Goal: Browse casually: Explore the website without a specific task or goal

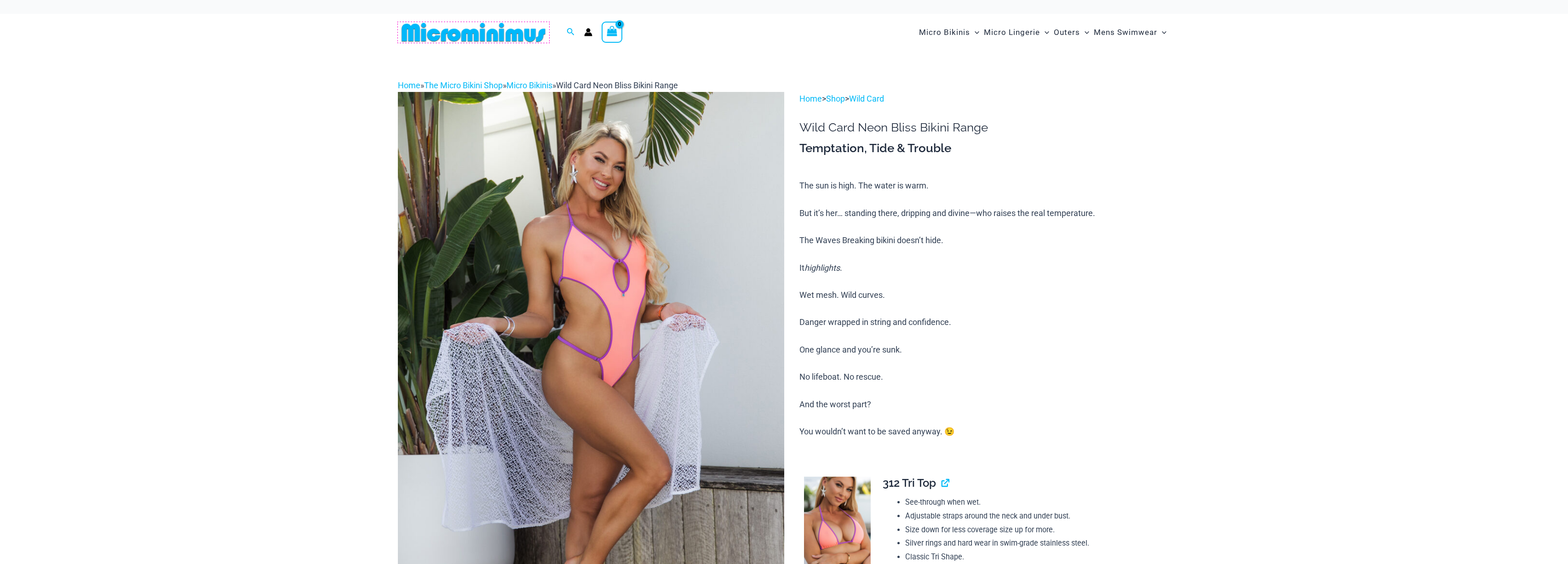
click at [469, 32] on img at bounding box center [474, 32] width 152 height 21
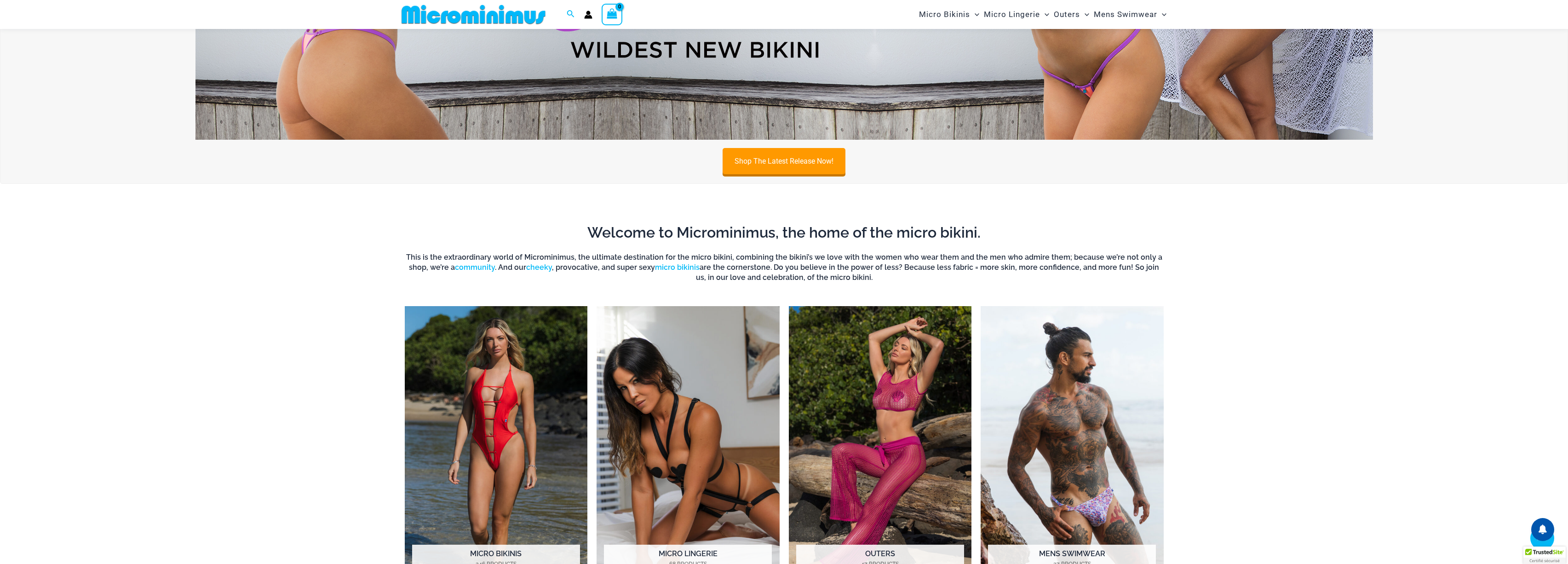
scroll to position [1109, 0]
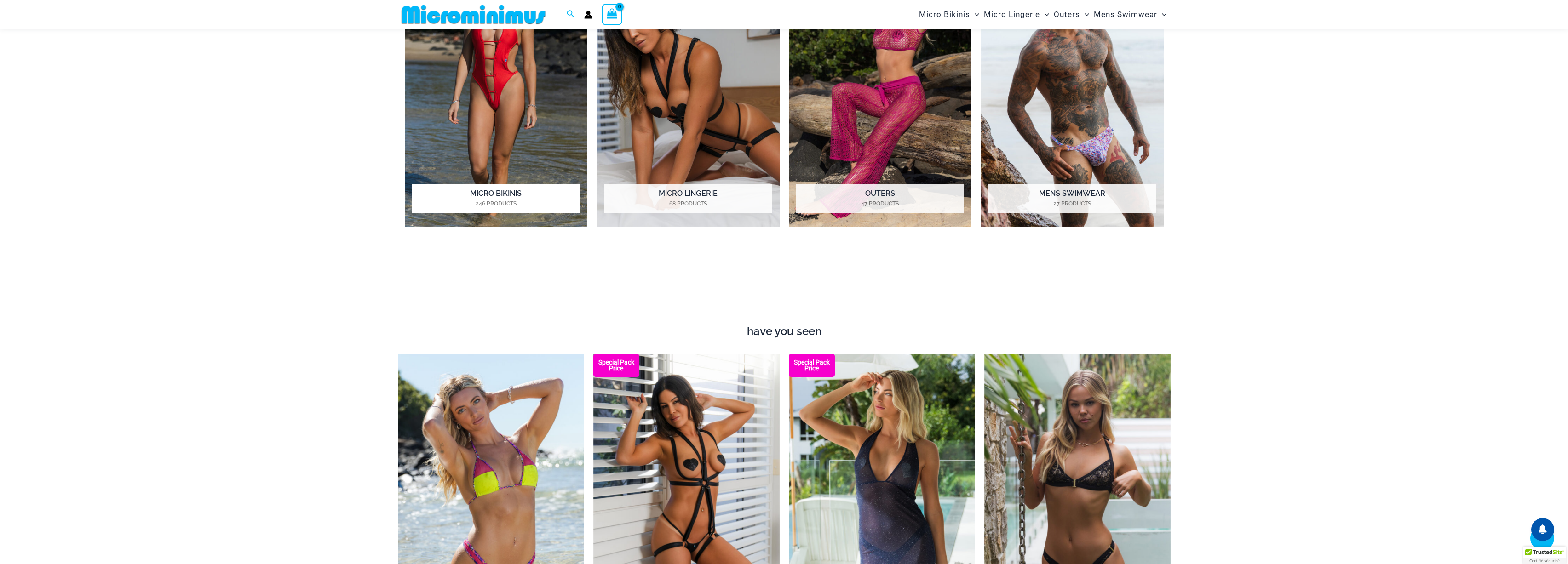
click at [507, 127] on img "Visit product category Micro Bikinis" at bounding box center [496, 86] width 183 height 281
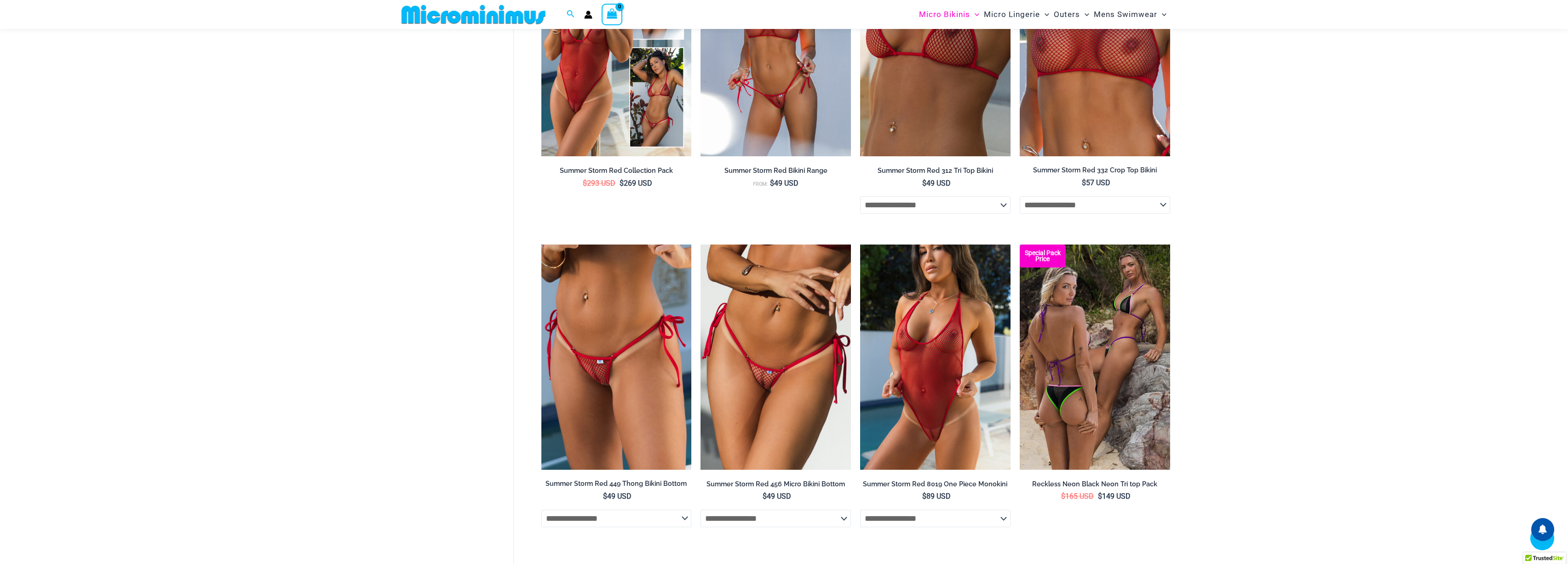
scroll to position [2324, 0]
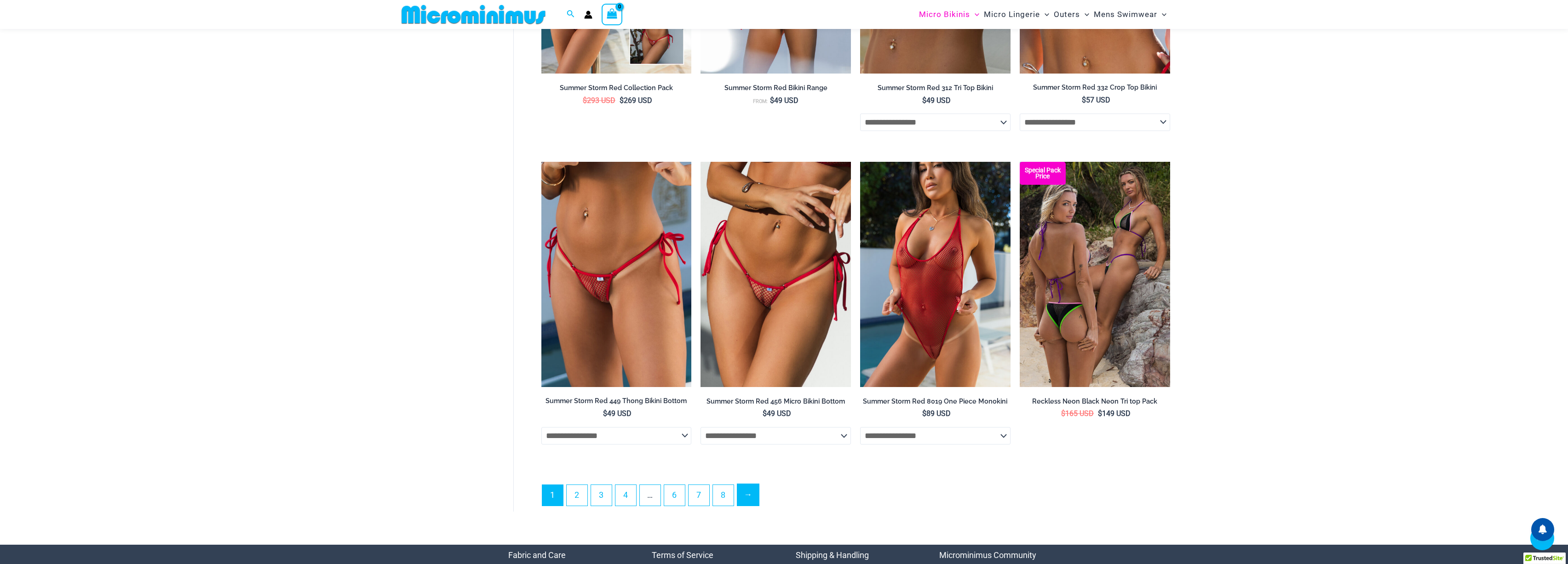
click at [751, 500] on link "→" at bounding box center [748, 495] width 22 height 22
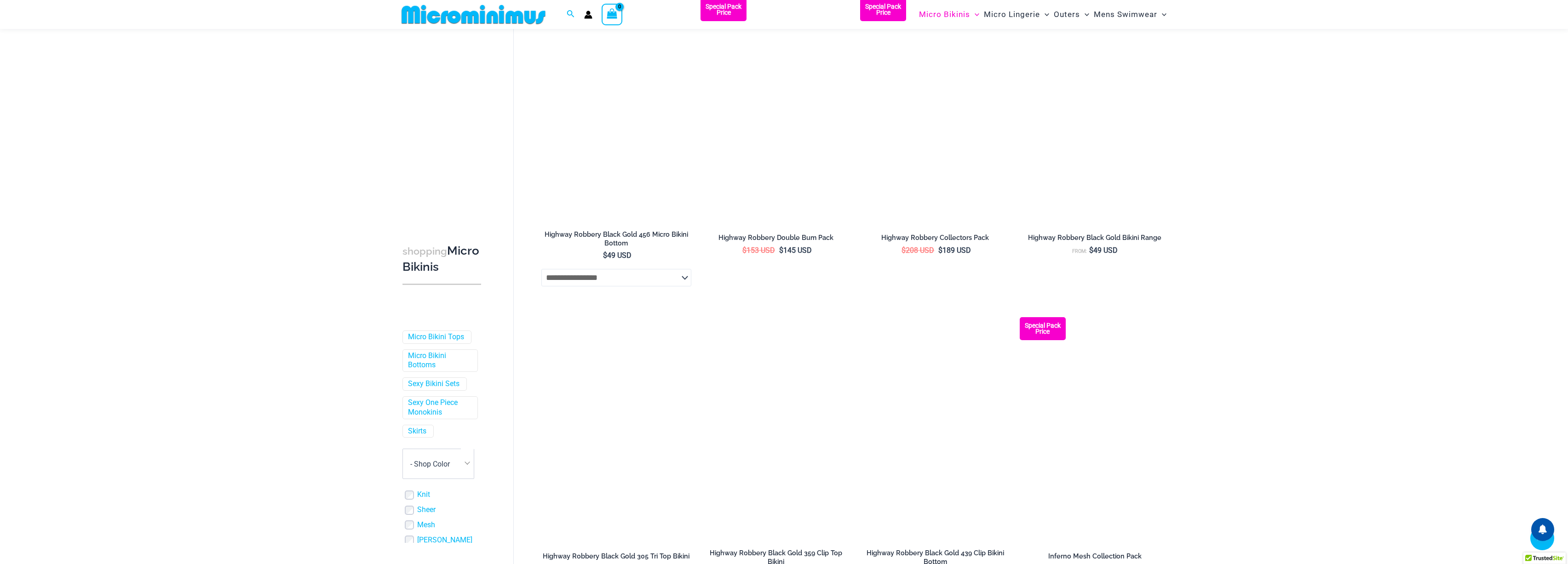
scroll to position [2353, 0]
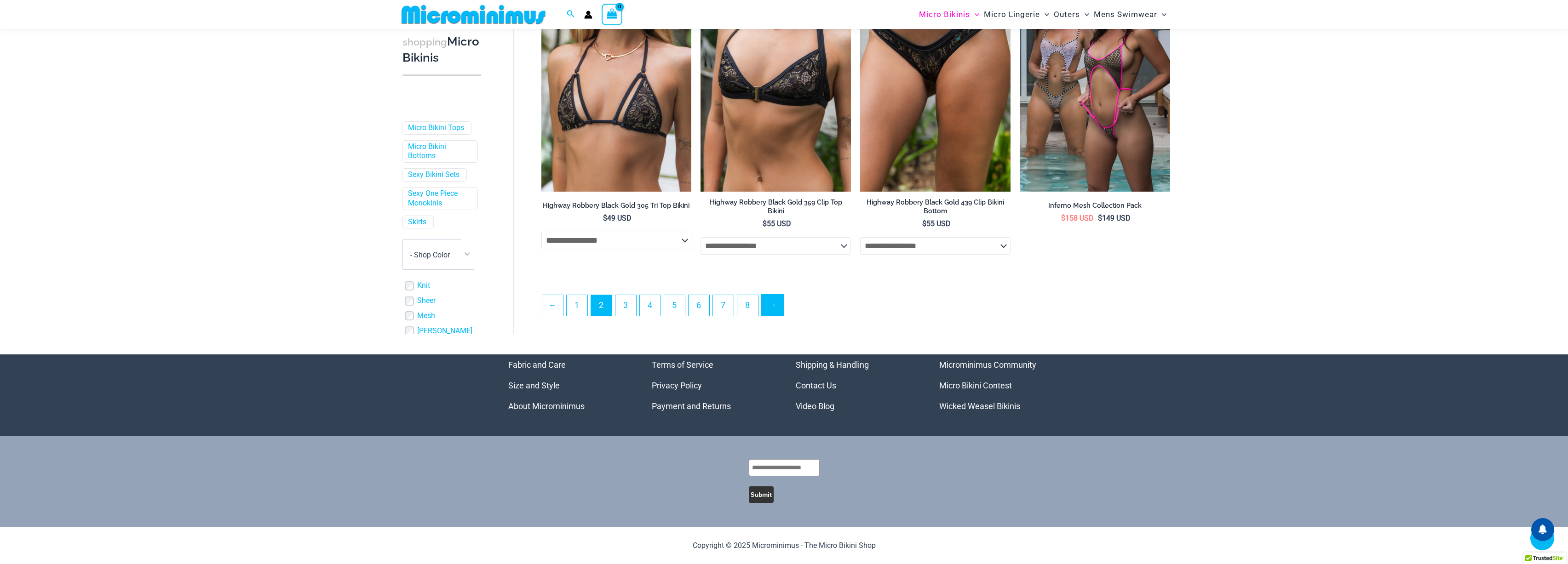
click at [783, 308] on link "→" at bounding box center [772, 305] width 22 height 22
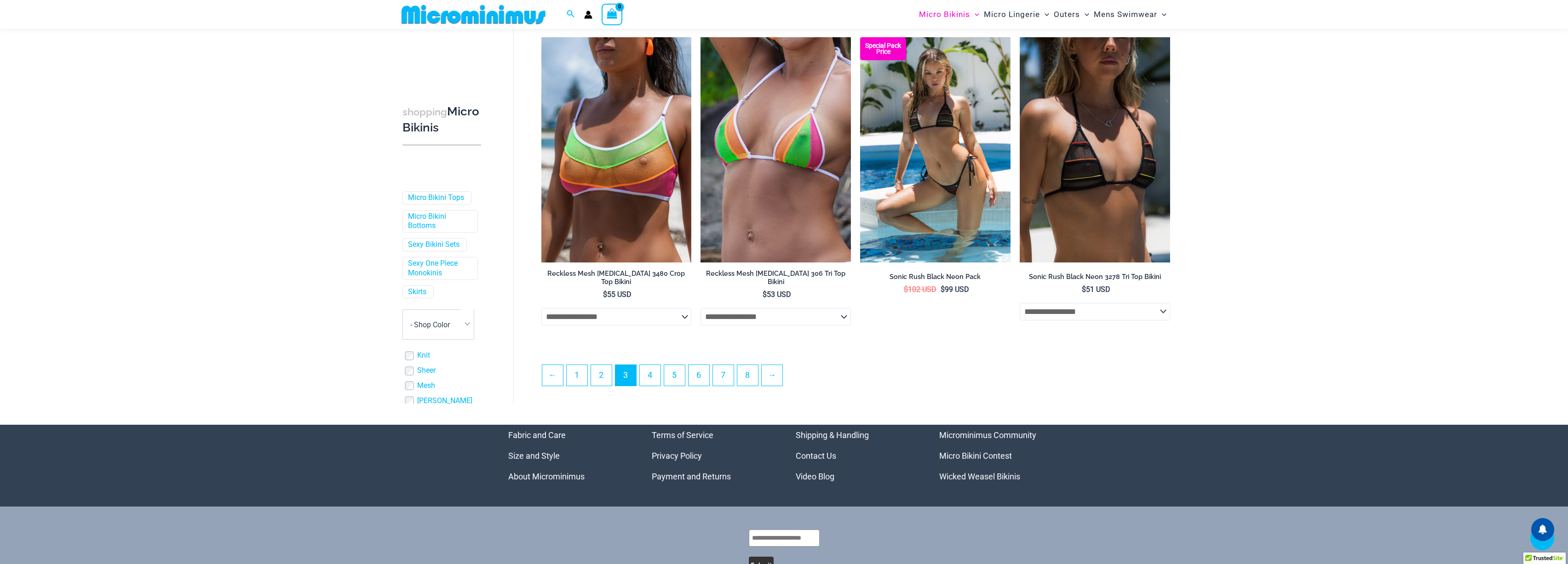
scroll to position [2271, 0]
click at [777, 381] on link "→" at bounding box center [772, 375] width 22 height 22
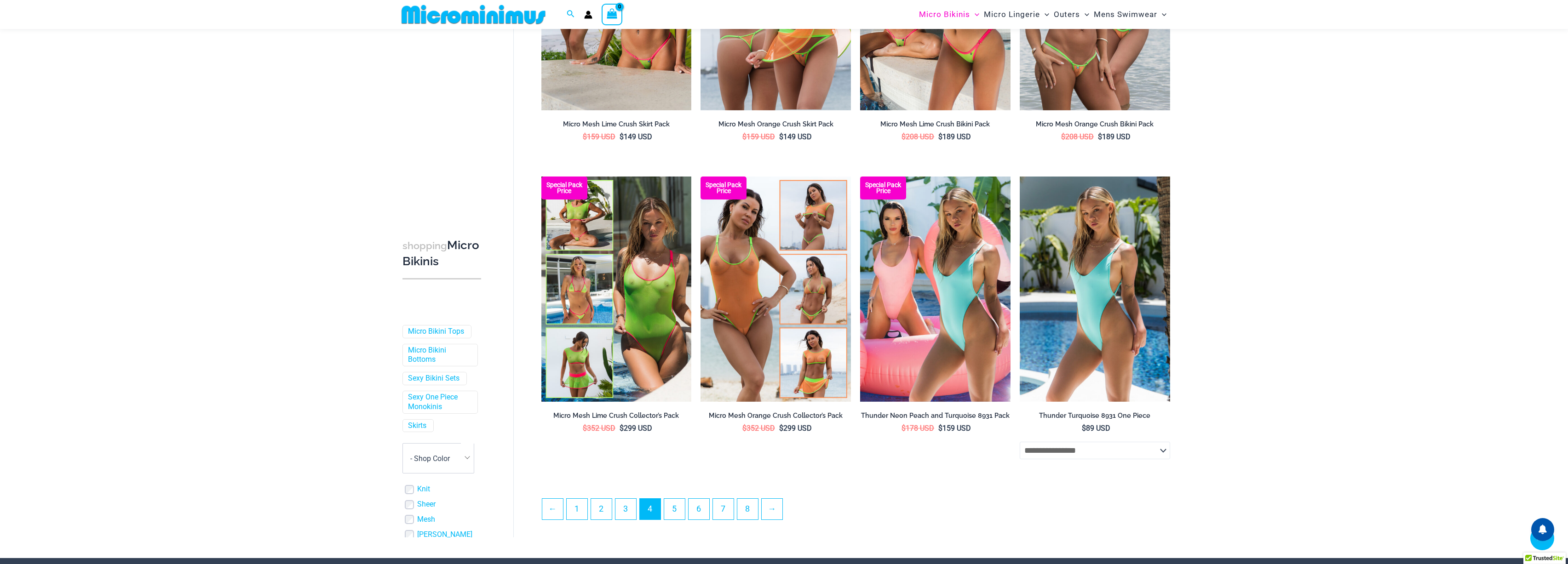
scroll to position [2143, 0]
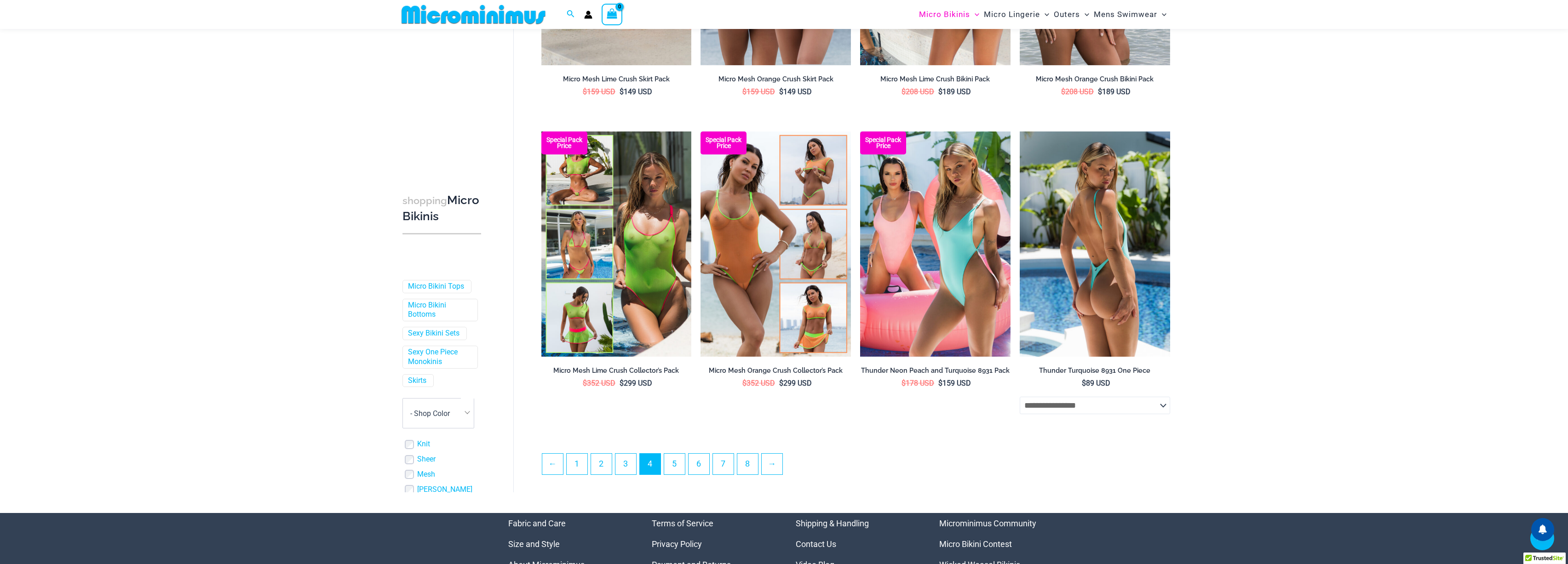
click at [1130, 315] on img at bounding box center [1094, 244] width 150 height 225
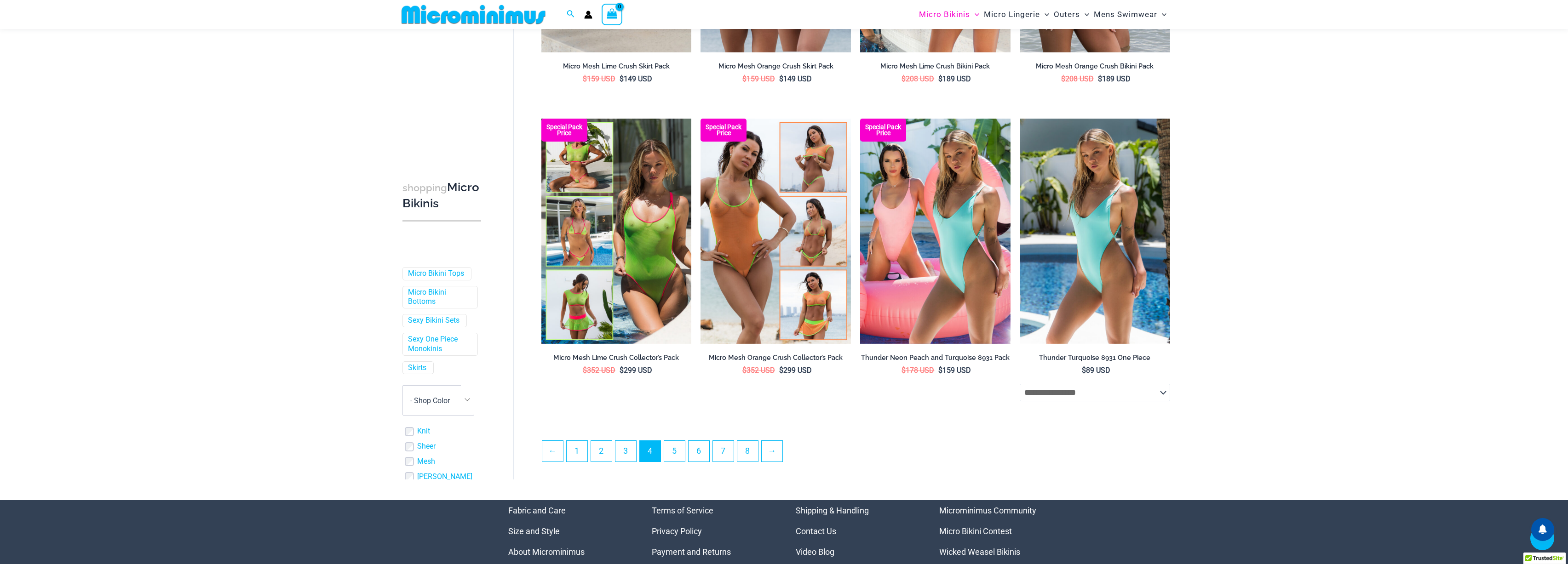
scroll to position [2161, 0]
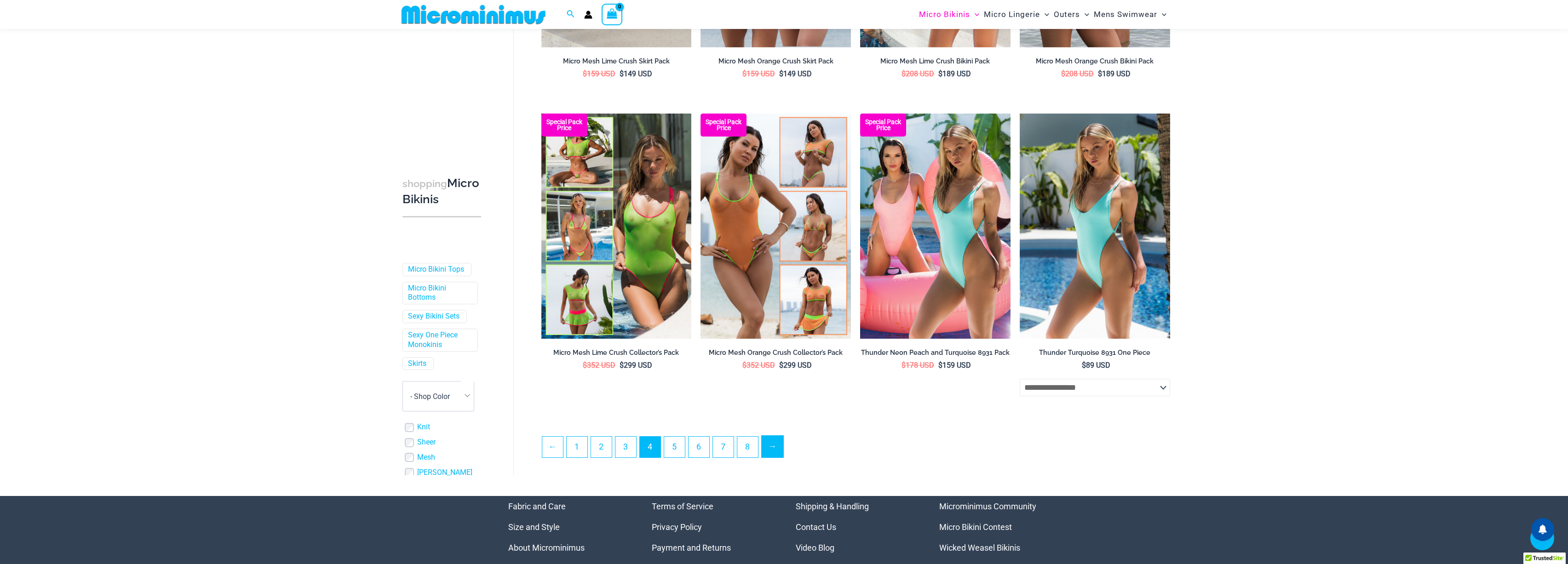
click at [771, 451] on link "→" at bounding box center [772, 447] width 22 height 22
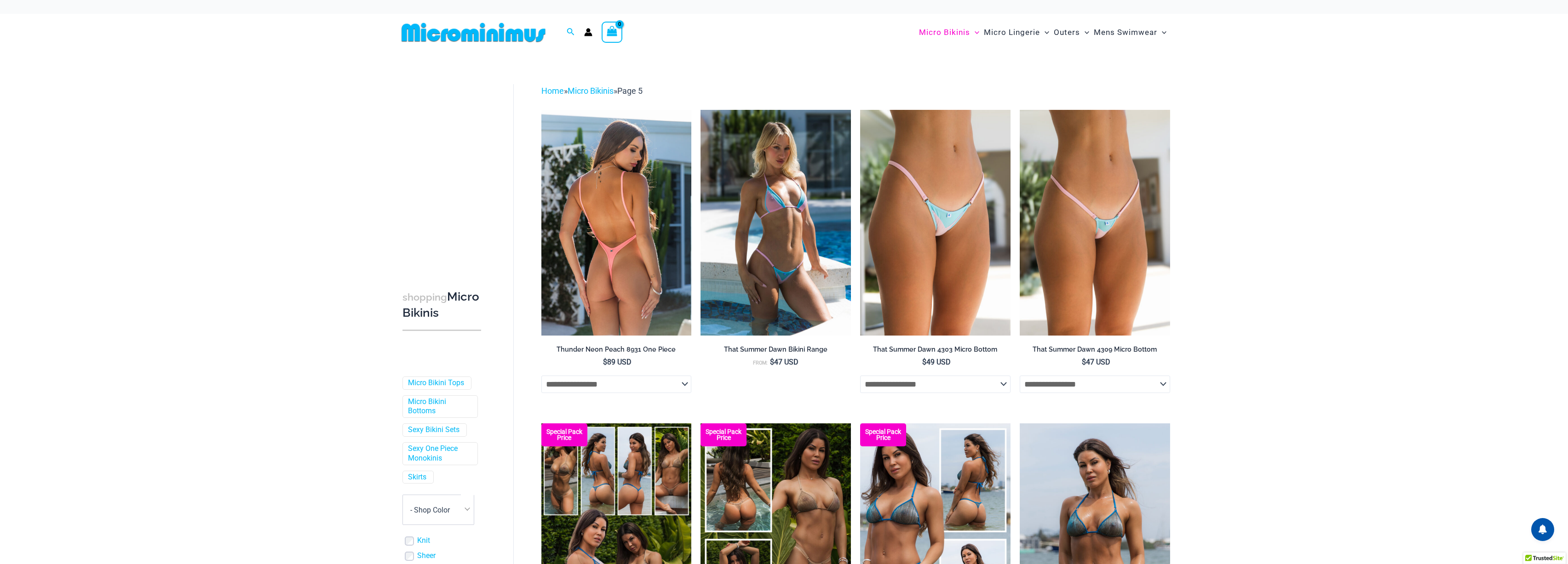
click at [600, 253] on img at bounding box center [616, 223] width 150 height 225
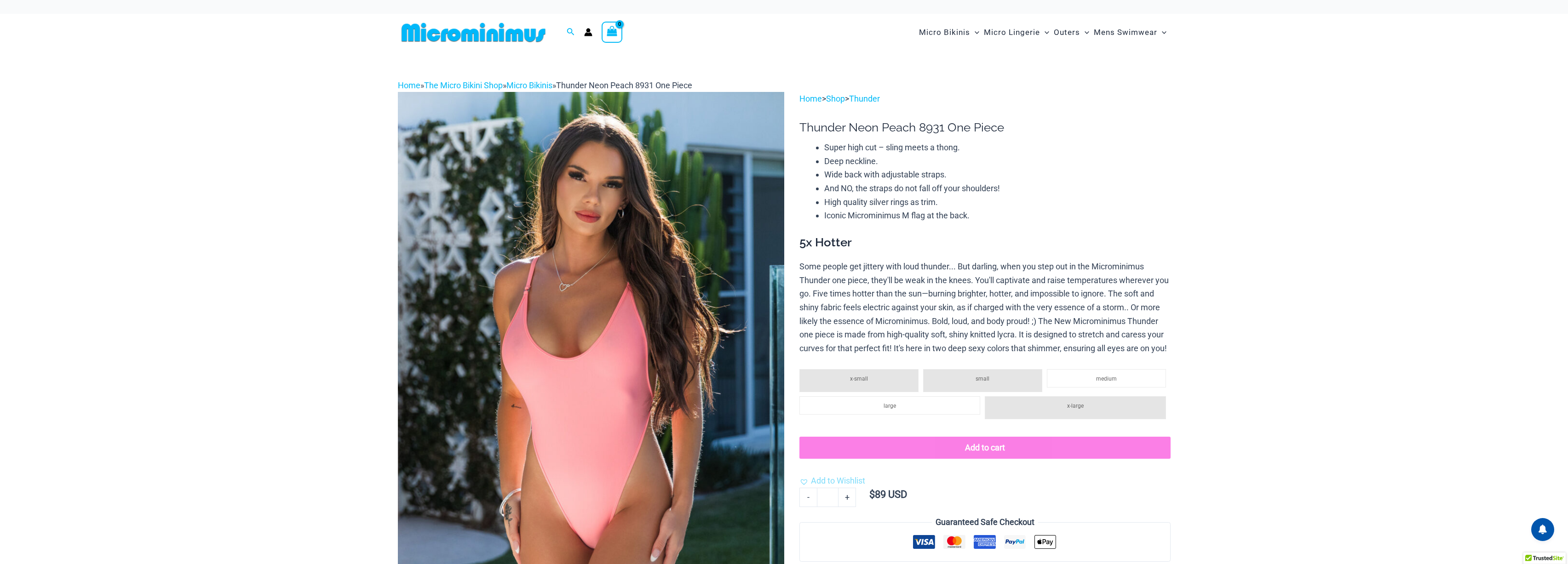
click at [460, 41] on img at bounding box center [474, 32] width 152 height 21
